Goal: Information Seeking & Learning: Find specific fact

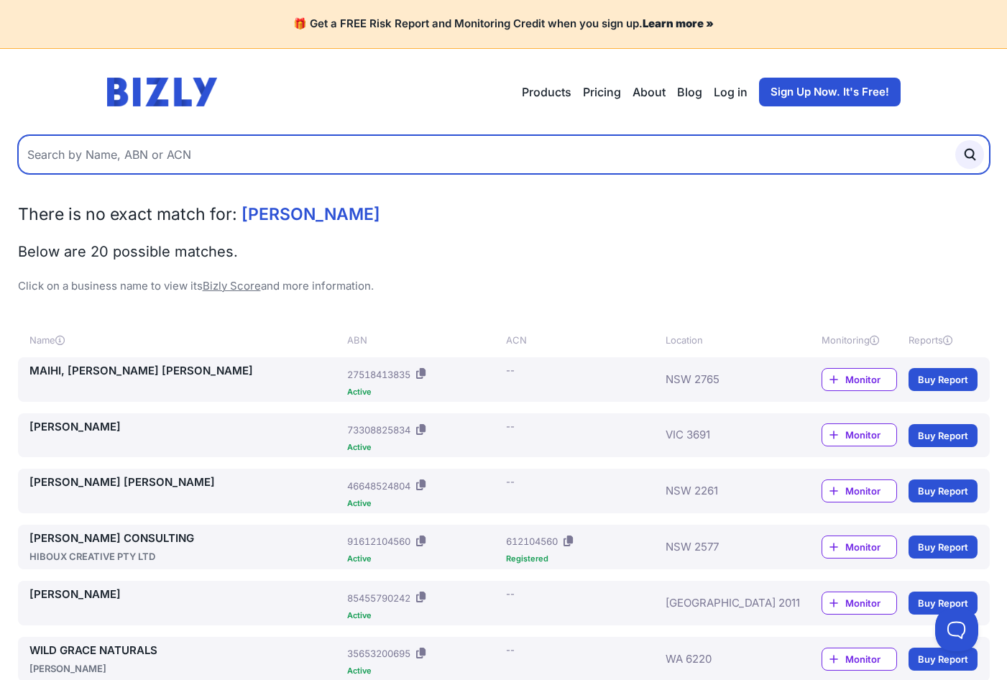
click at [154, 160] on input "text" at bounding box center [504, 154] width 972 height 39
type input "[PERSON_NAME]"
click at [955, 140] on button "submit" at bounding box center [969, 154] width 29 height 29
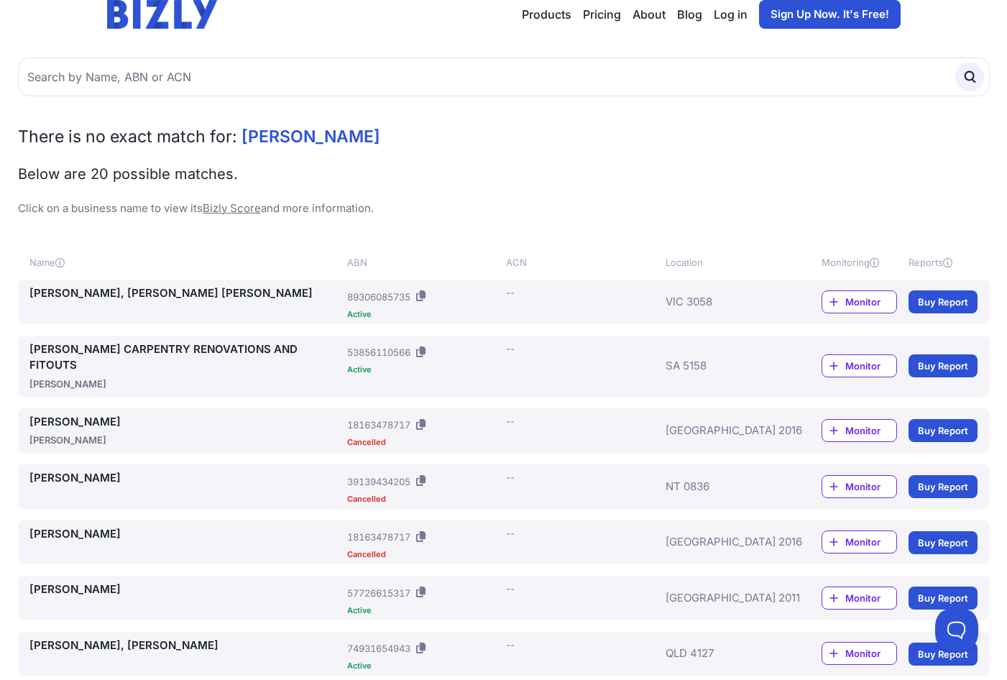
scroll to position [72, 0]
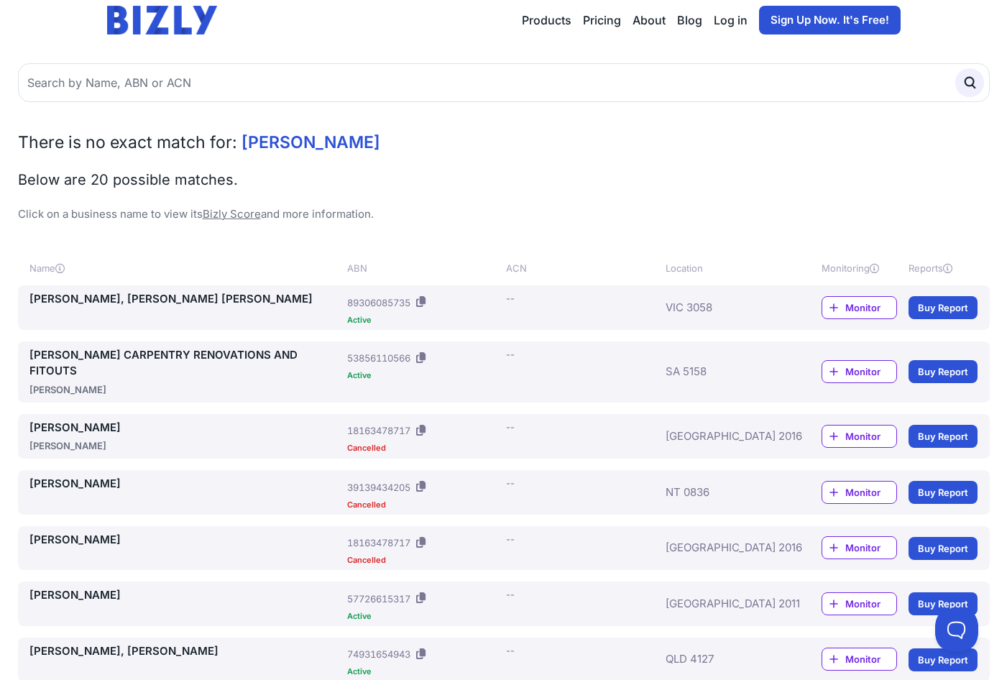
drag, startPoint x: 240, startPoint y: 146, endPoint x: 437, endPoint y: 153, distance: 197.0
click at [437, 153] on div "There is no exact match for: [PERSON_NAME] Below are 20 possible matches. Click…" at bounding box center [504, 177] width 972 height 92
copy span "[PERSON_NAME]"
click at [507, 160] on div "There is no exact match for: [PERSON_NAME] Below are 20 possible matches. Click…" at bounding box center [504, 177] width 972 height 92
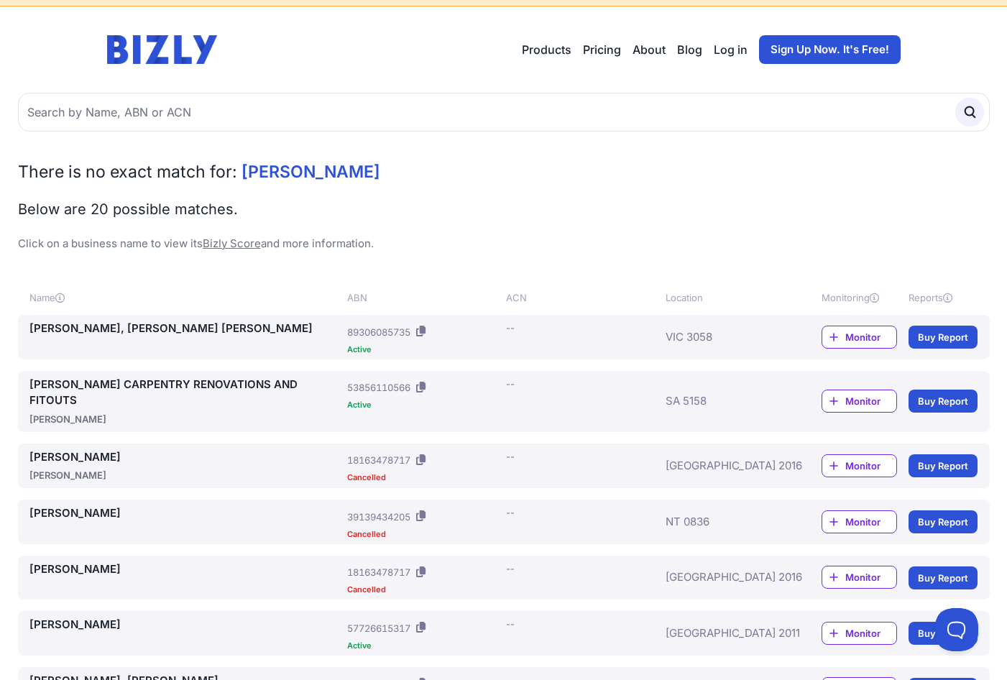
scroll to position [0, 0]
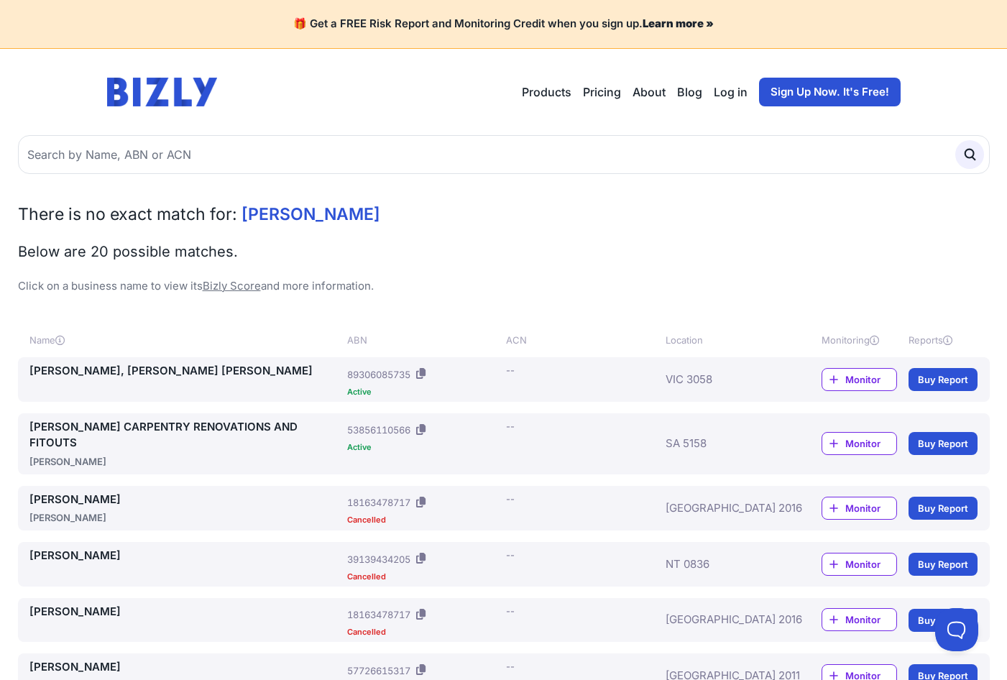
click at [423, 215] on h2 "There is no exact match for: [PERSON_NAME]" at bounding box center [504, 214] width 972 height 23
drag, startPoint x: 433, startPoint y: 216, endPoint x: 243, endPoint y: 209, distance: 190.5
click at [243, 209] on h2 "There is no exact match for: [PERSON_NAME]" at bounding box center [504, 214] width 972 height 23
copy span "[PERSON_NAME]"
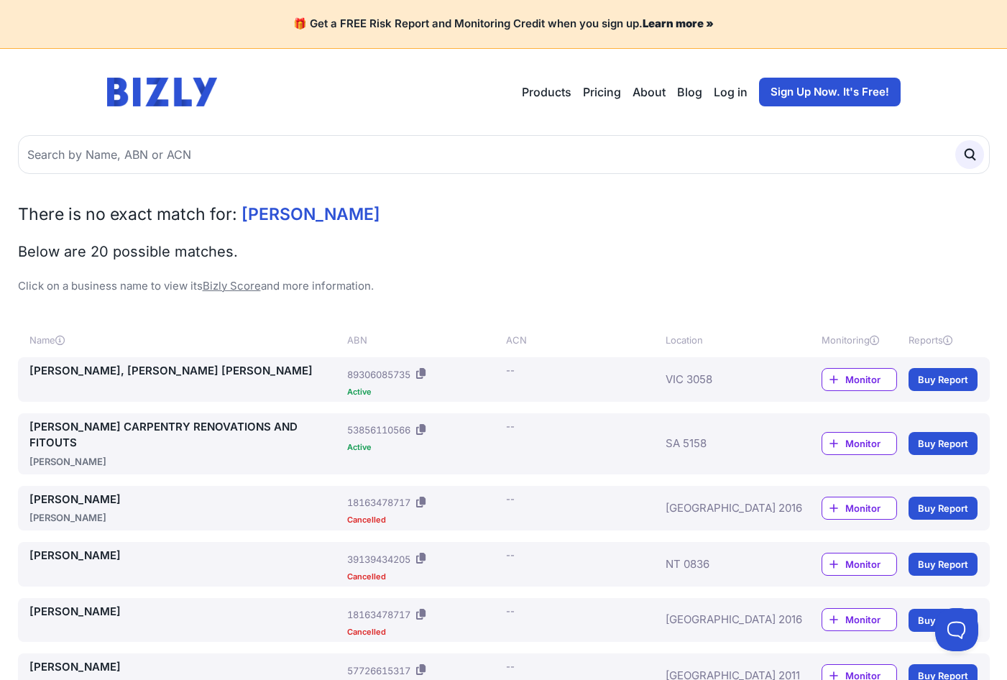
click at [57, 220] on span "There is no exact match for:" at bounding box center [127, 214] width 219 height 20
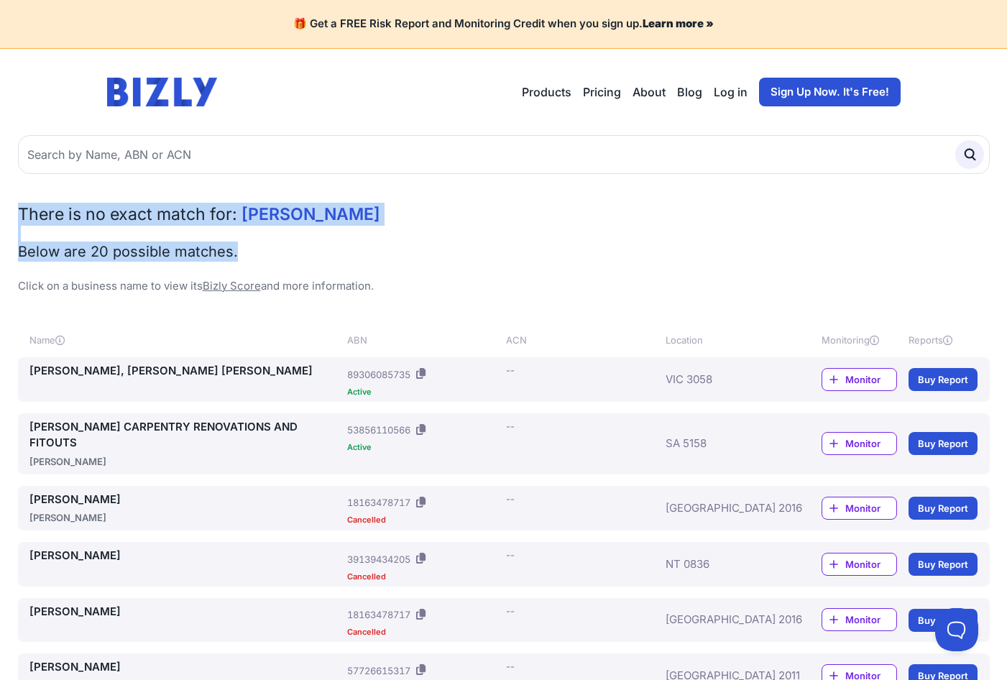
drag, startPoint x: 20, startPoint y: 203, endPoint x: 377, endPoint y: 259, distance: 361.5
click at [377, 259] on div "There is no exact match for: [PERSON_NAME] Below are 20 possible matches. Click…" at bounding box center [504, 249] width 972 height 92
copy div "There is no exact match for: [PERSON_NAME] Below are 20 possible matches."
